Goal: Communication & Community: Answer question/provide support

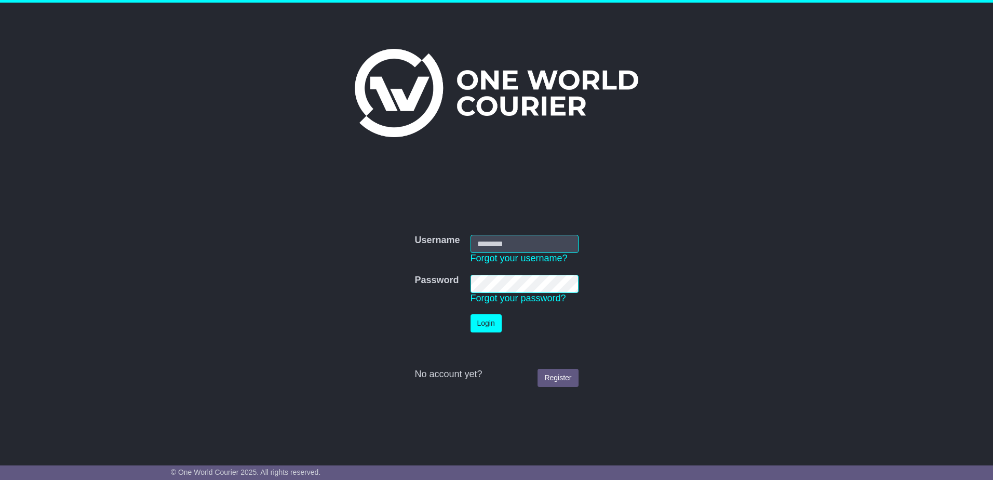
type input "**********"
drag, startPoint x: 0, startPoint y: 0, endPoint x: 477, endPoint y: 328, distance: 579.2
click at [477, 328] on button "Login" at bounding box center [485, 323] width 31 height 18
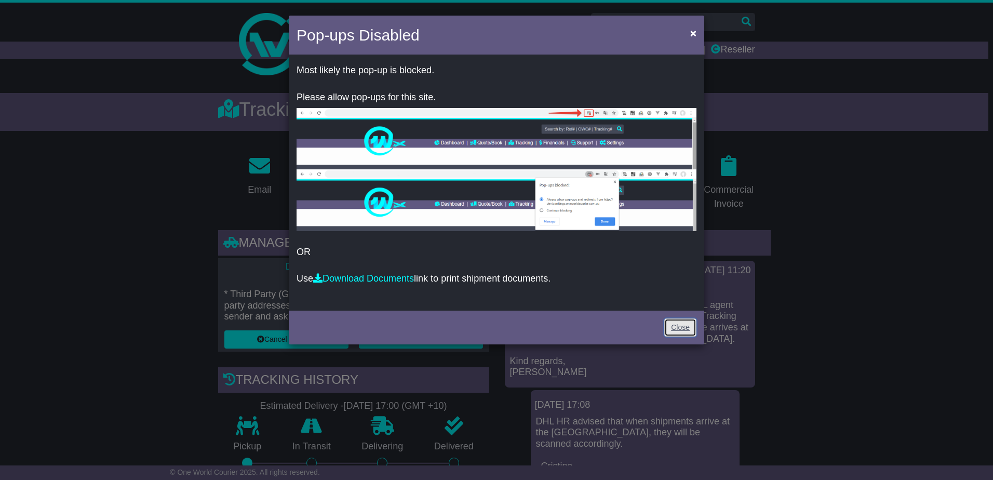
click at [676, 330] on link "Close" at bounding box center [680, 327] width 32 height 18
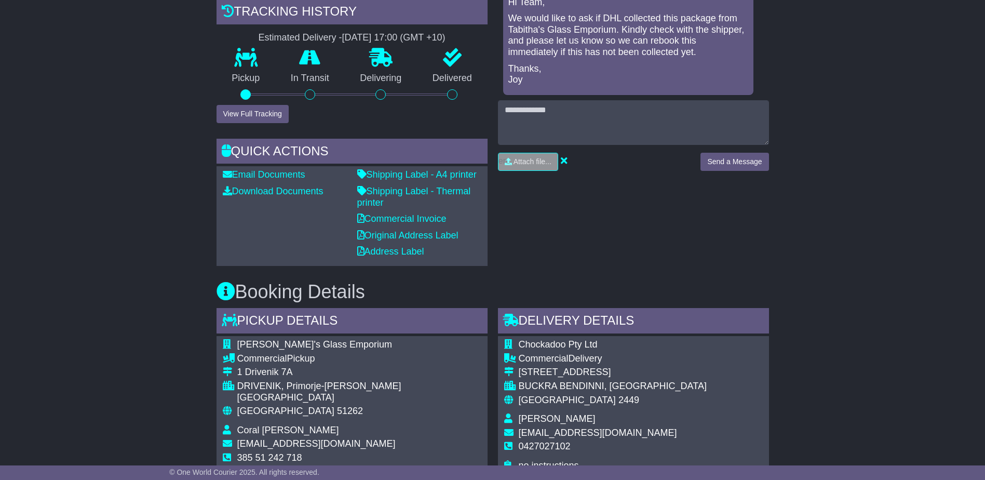
scroll to position [415, 0]
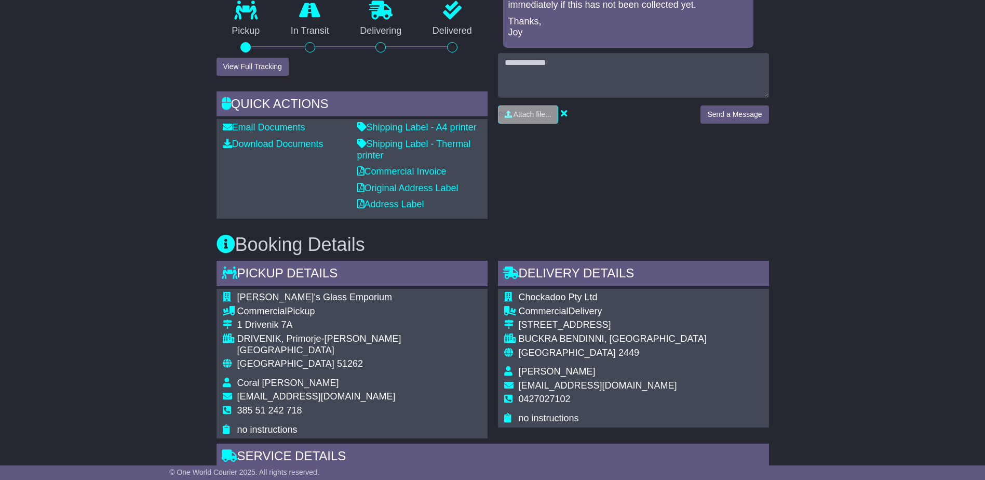
click at [645, 200] on div "RECENT CHAT Loading... No messages Cristina Santos 12 Aug 2025 11:20 Hi Team, P…" at bounding box center [633, 17] width 281 height 404
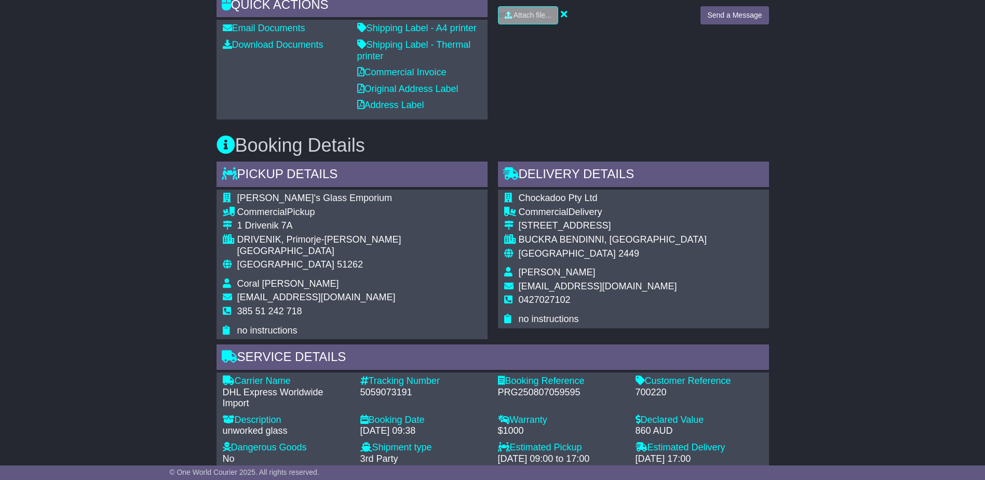
scroll to position [519, 0]
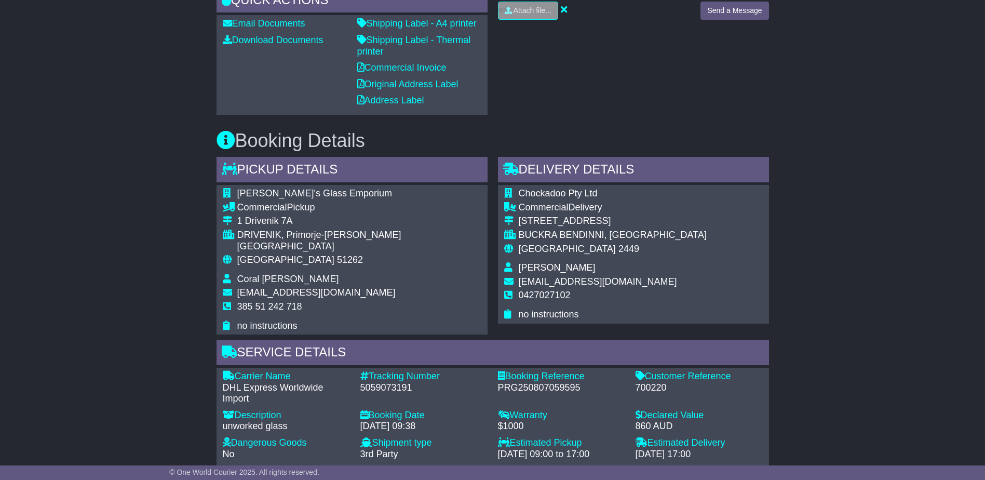
click at [307, 191] on span "Tabitha's Glass Emporium" at bounding box center [314, 193] width 155 height 10
copy tbody "Tabitha's Glass Emporium"
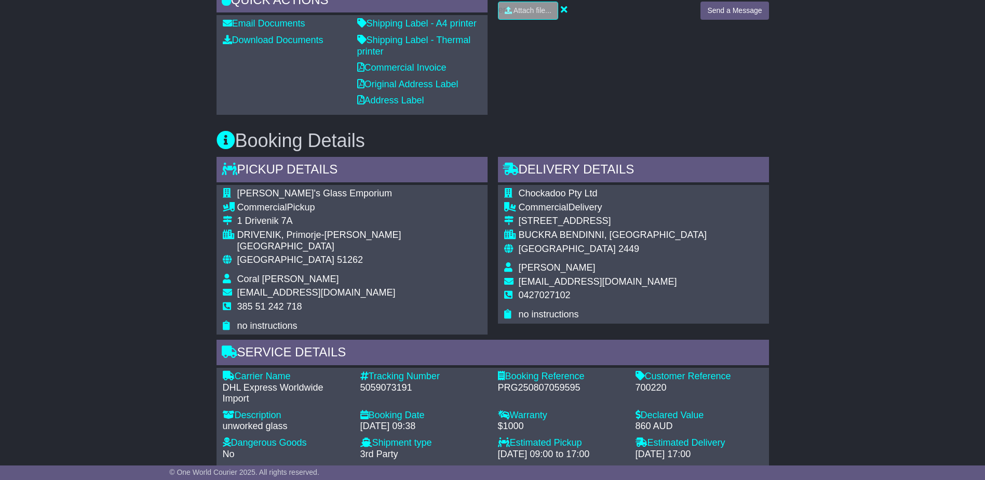
click at [259, 301] on span "385 51 242 718" at bounding box center [269, 306] width 65 height 10
copy tbody "385 51 242 718"
drag, startPoint x: 850, startPoint y: 313, endPoint x: 768, endPoint y: 312, distance: 82.6
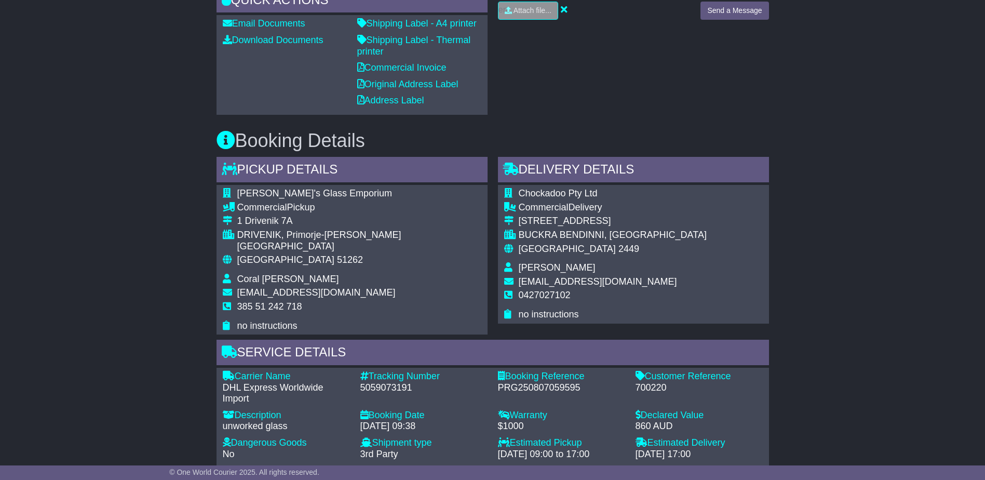
click at [850, 313] on div "Email Download Tracking Pricing Insurance" at bounding box center [492, 315] width 985 height 1376
click at [320, 195] on span "Tabitha's Glass Emporium" at bounding box center [314, 193] width 155 height 10
copy tbody "Tabitha's Glass Emporium"
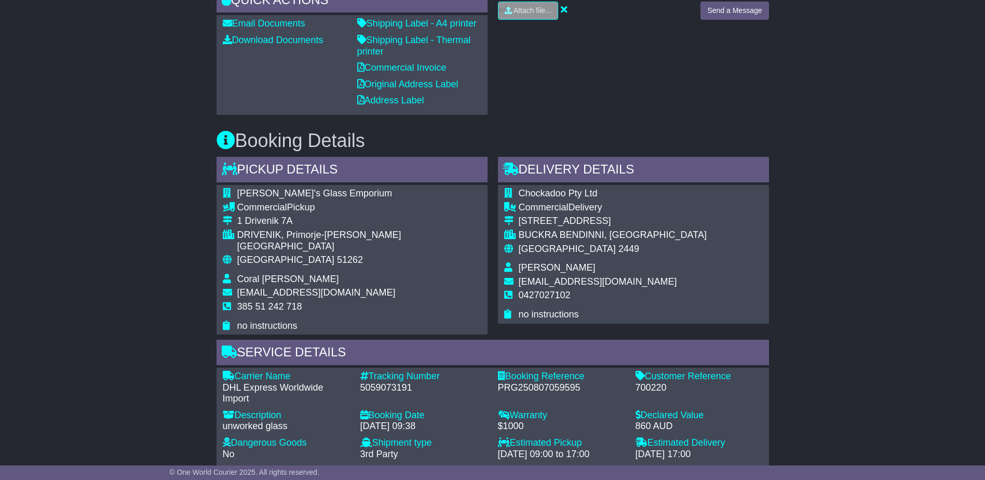
click at [855, 292] on div "Email Download Tracking Pricing Insurance" at bounding box center [492, 315] width 985 height 1376
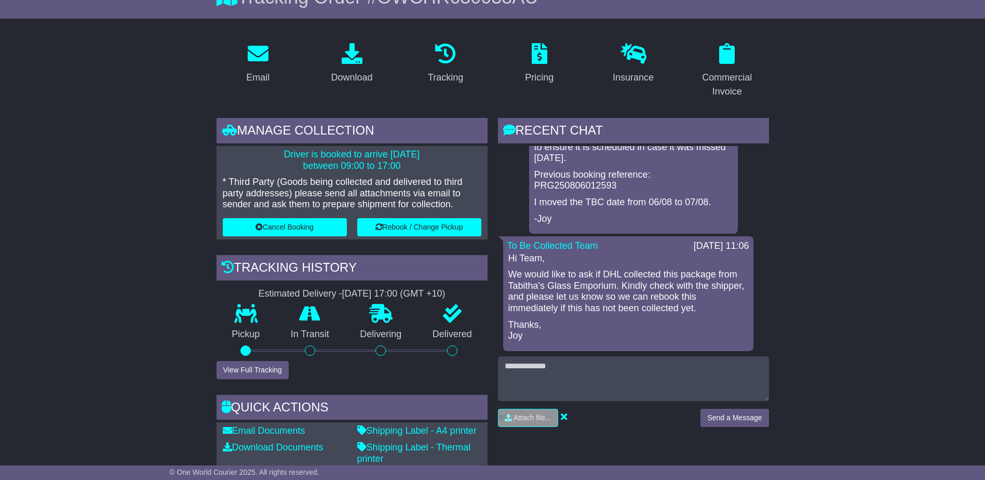
scroll to position [156, 0]
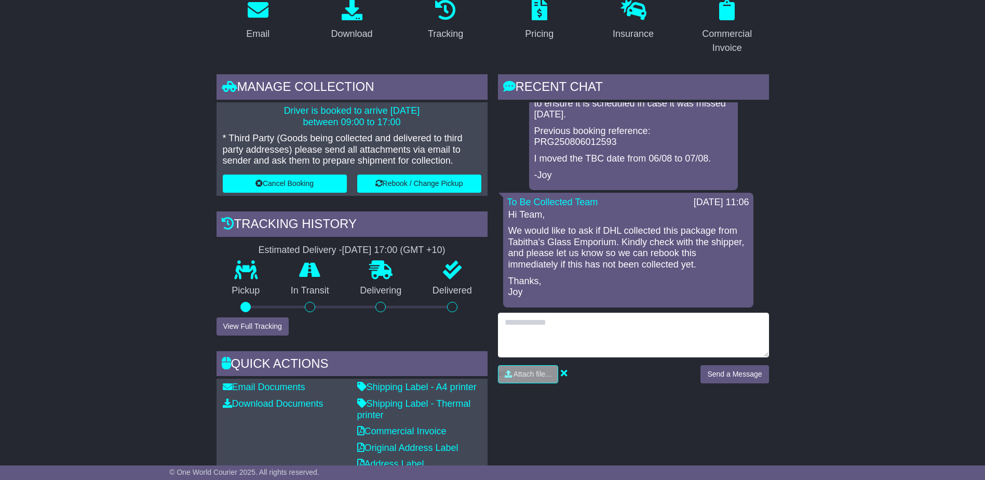
click at [584, 328] on textarea at bounding box center [633, 335] width 271 height 45
type textarea "**********"
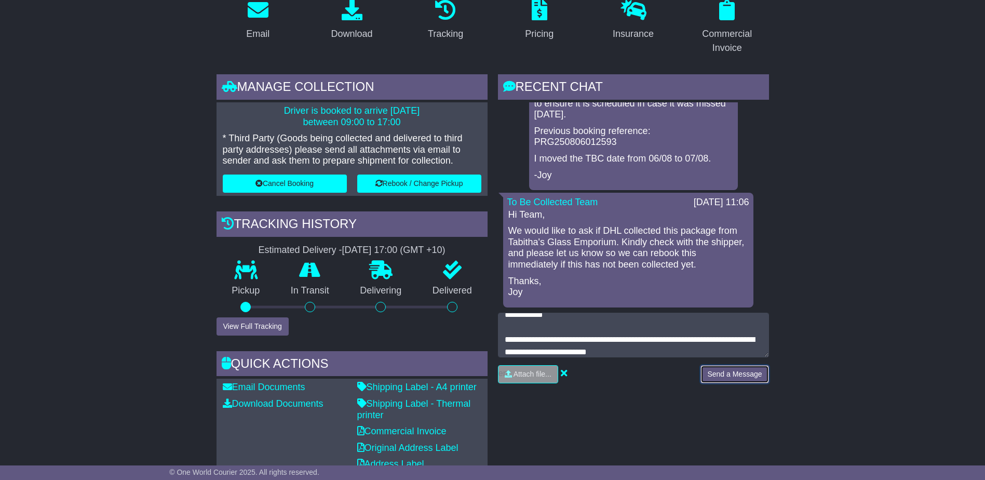
click at [701, 365] on button "Send a Message" at bounding box center [735, 374] width 68 height 18
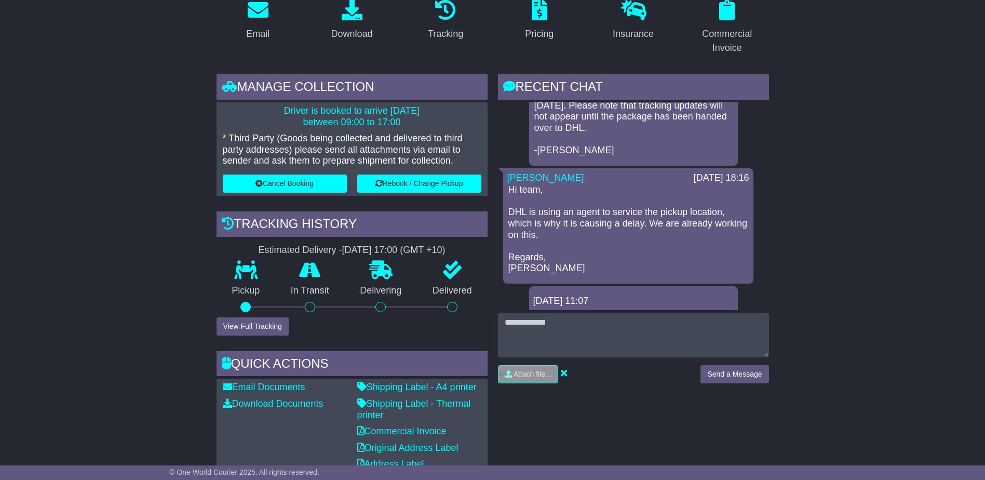
scroll to position [331, 0]
drag, startPoint x: 574, startPoint y: 215, endPoint x: 722, endPoint y: 215, distance: 148.0
click at [722, 215] on p "Hi team, DHL is using an agent to service the pickup location, which is why it …" at bounding box center [628, 230] width 240 height 90
copy p "agent to service the pickup location"
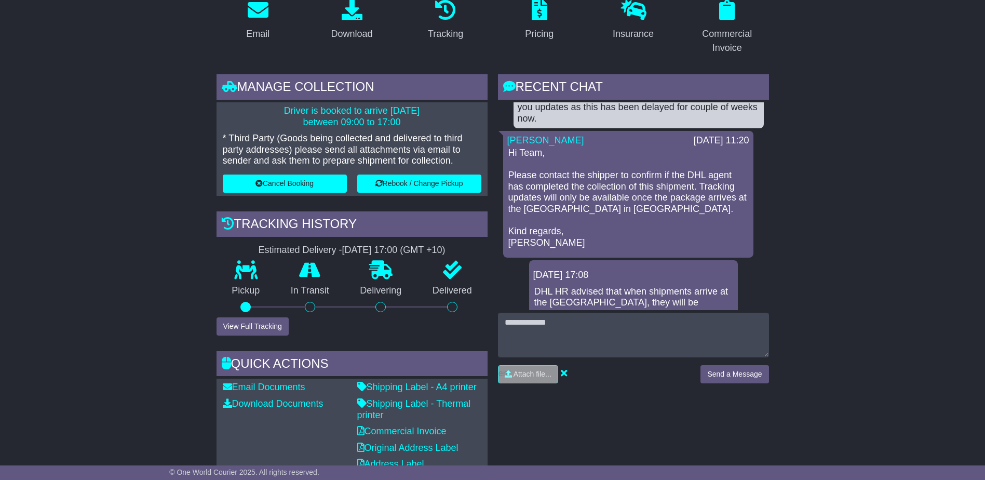
scroll to position [19, 0]
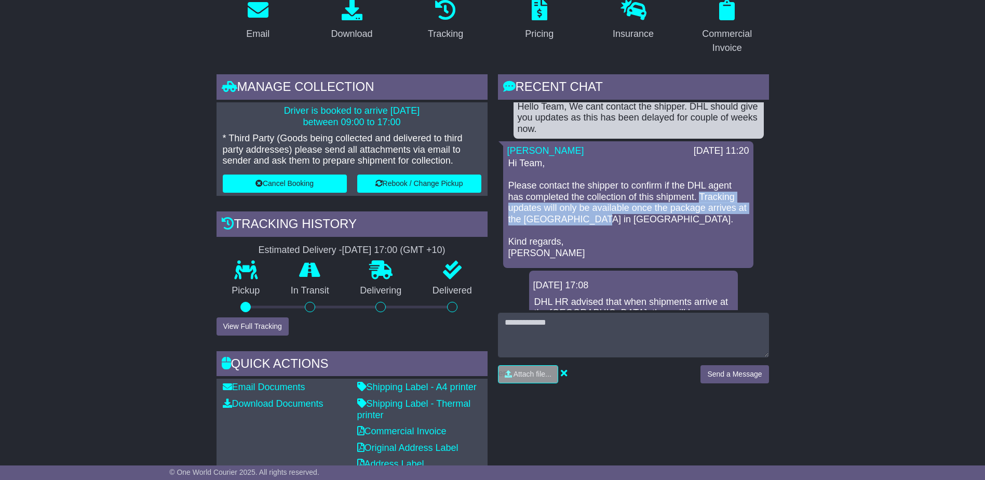
drag, startPoint x: 702, startPoint y: 197, endPoint x: 601, endPoint y: 218, distance: 102.9
click at [601, 218] on p "Hi Team, Please contact the shipper to confirm if the DHL agent has completed t…" at bounding box center [628, 208] width 240 height 101
copy p "Tracking updates will only be available once the package arrives at the DHL dep…"
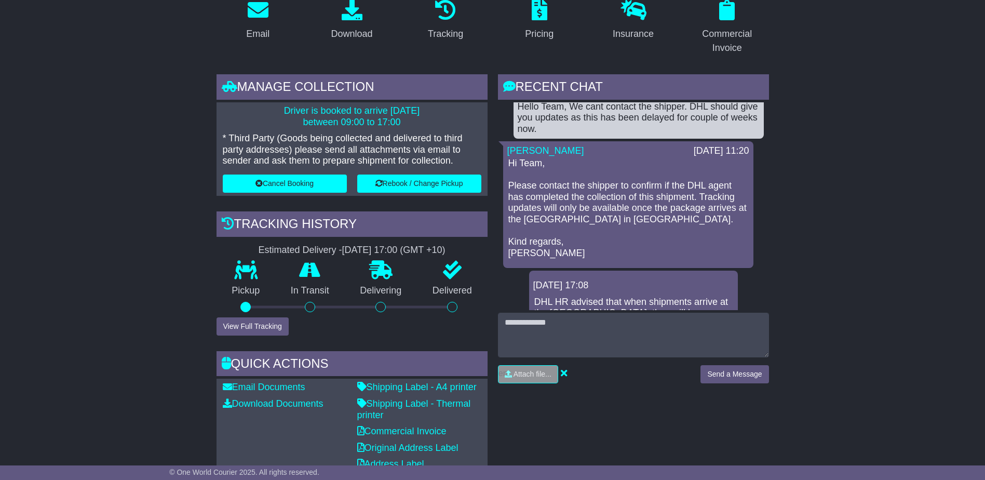
drag, startPoint x: 51, startPoint y: 290, endPoint x: 61, endPoint y: 290, distance: 9.3
